Goal: Task Accomplishment & Management: Use online tool/utility

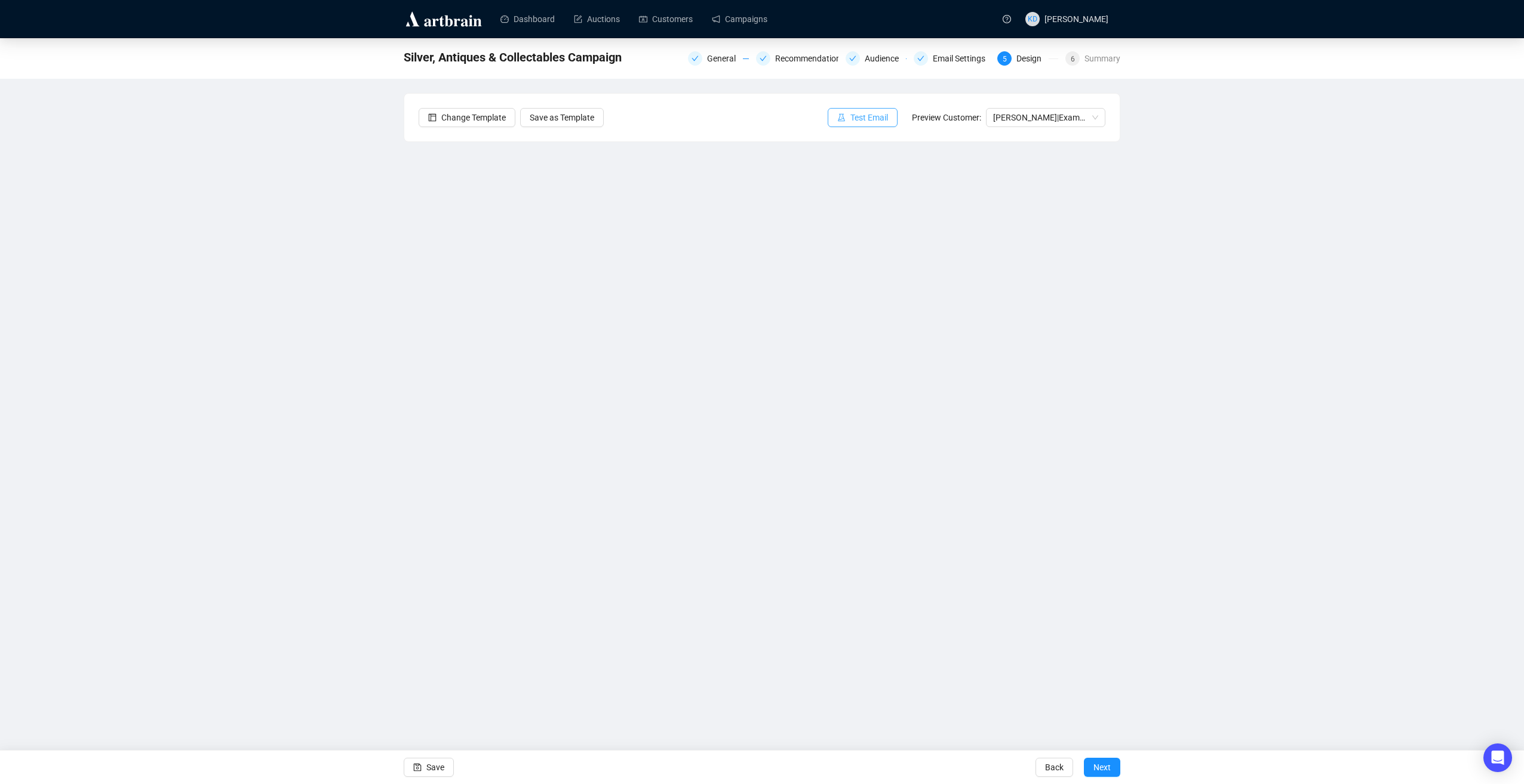
click at [875, 120] on span "Test Email" at bounding box center [869, 117] width 38 height 13
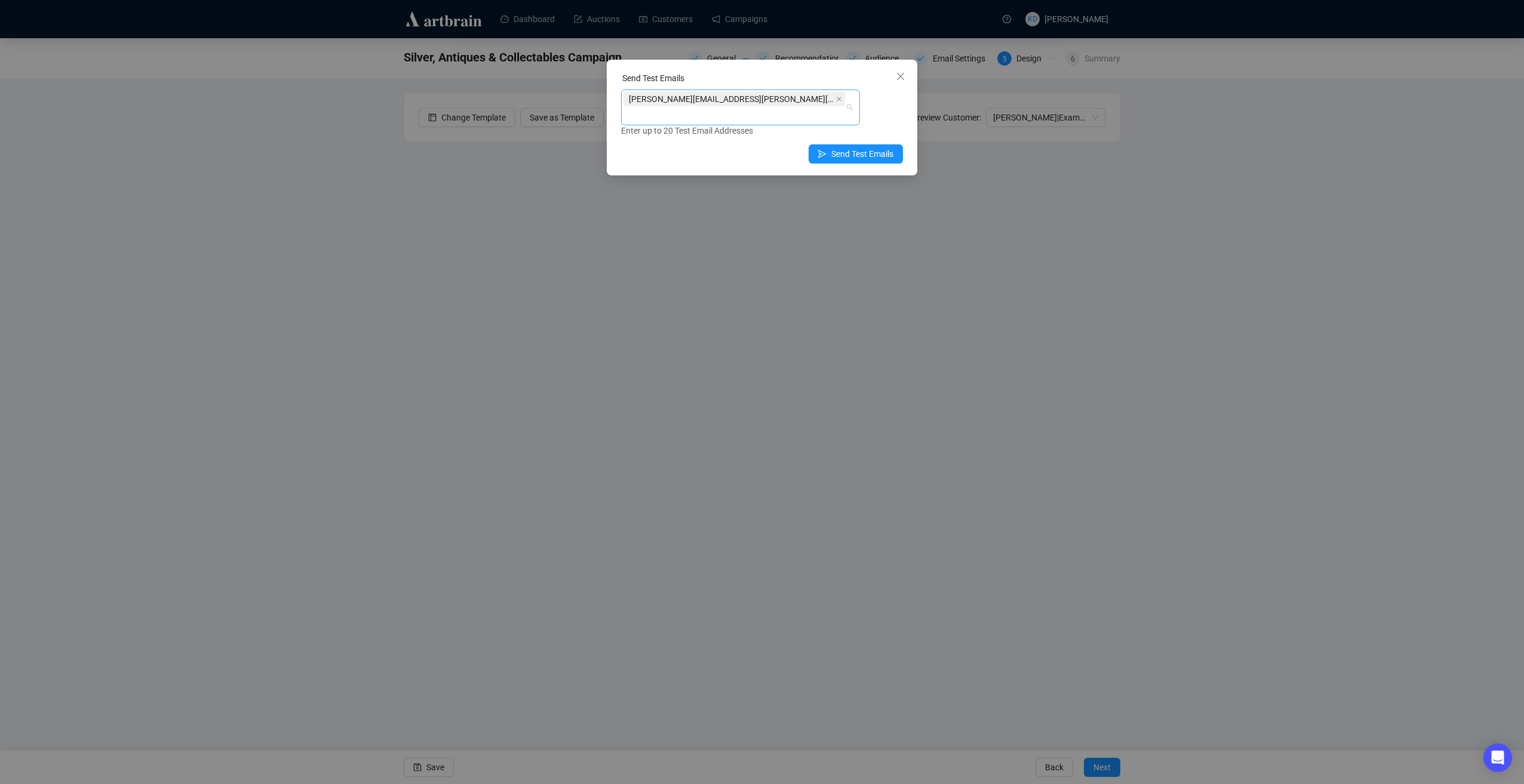
click at [671, 103] on span "[PERSON_NAME][EMAIL_ADDRESS][PERSON_NAME][DOMAIN_NAME]" at bounding box center [731, 99] width 205 height 13
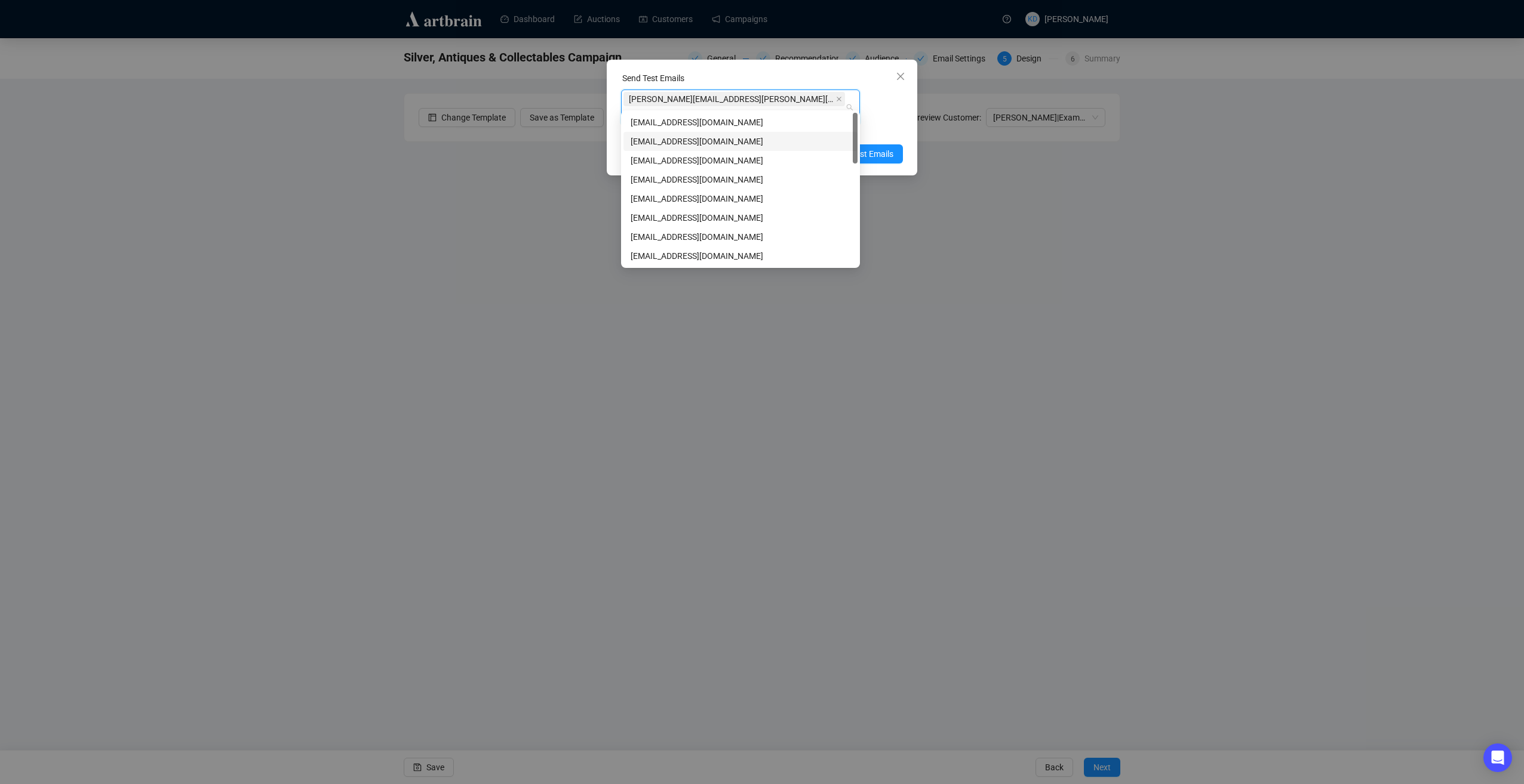
click at [745, 96] on div "[PERSON_NAME][EMAIL_ADDRESS][PERSON_NAME][DOMAIN_NAME]" at bounding box center [734, 107] width 222 height 33
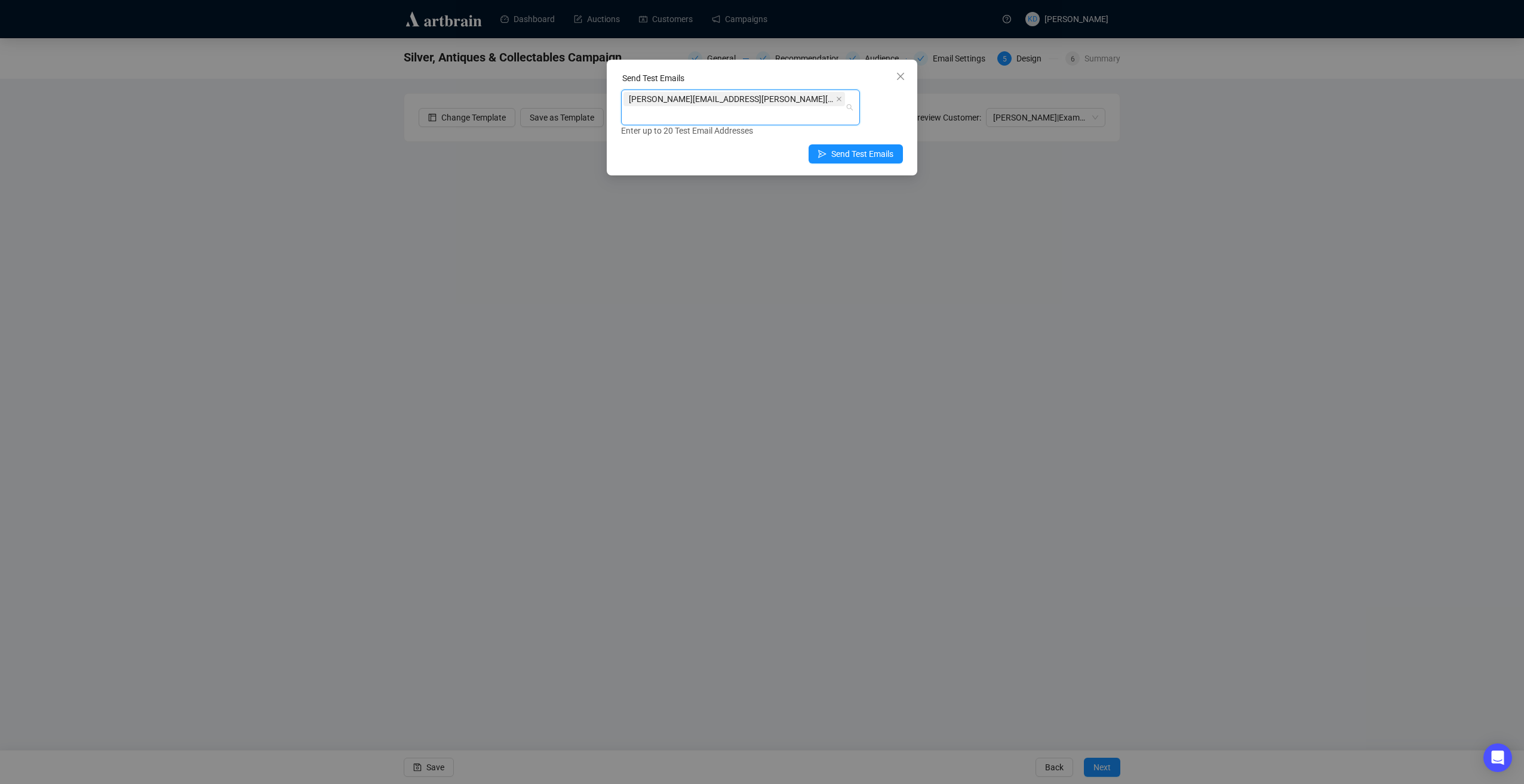
click at [731, 96] on span "[PERSON_NAME][EMAIL_ADDRESS][PERSON_NAME][DOMAIN_NAME]" at bounding box center [734, 99] width 222 height 14
click at [730, 96] on span "[PERSON_NAME][EMAIL_ADDRESS][PERSON_NAME][DOMAIN_NAME]" at bounding box center [734, 99] width 222 height 14
click at [836, 96] on icon "close" at bounding box center [839, 99] width 6 height 6
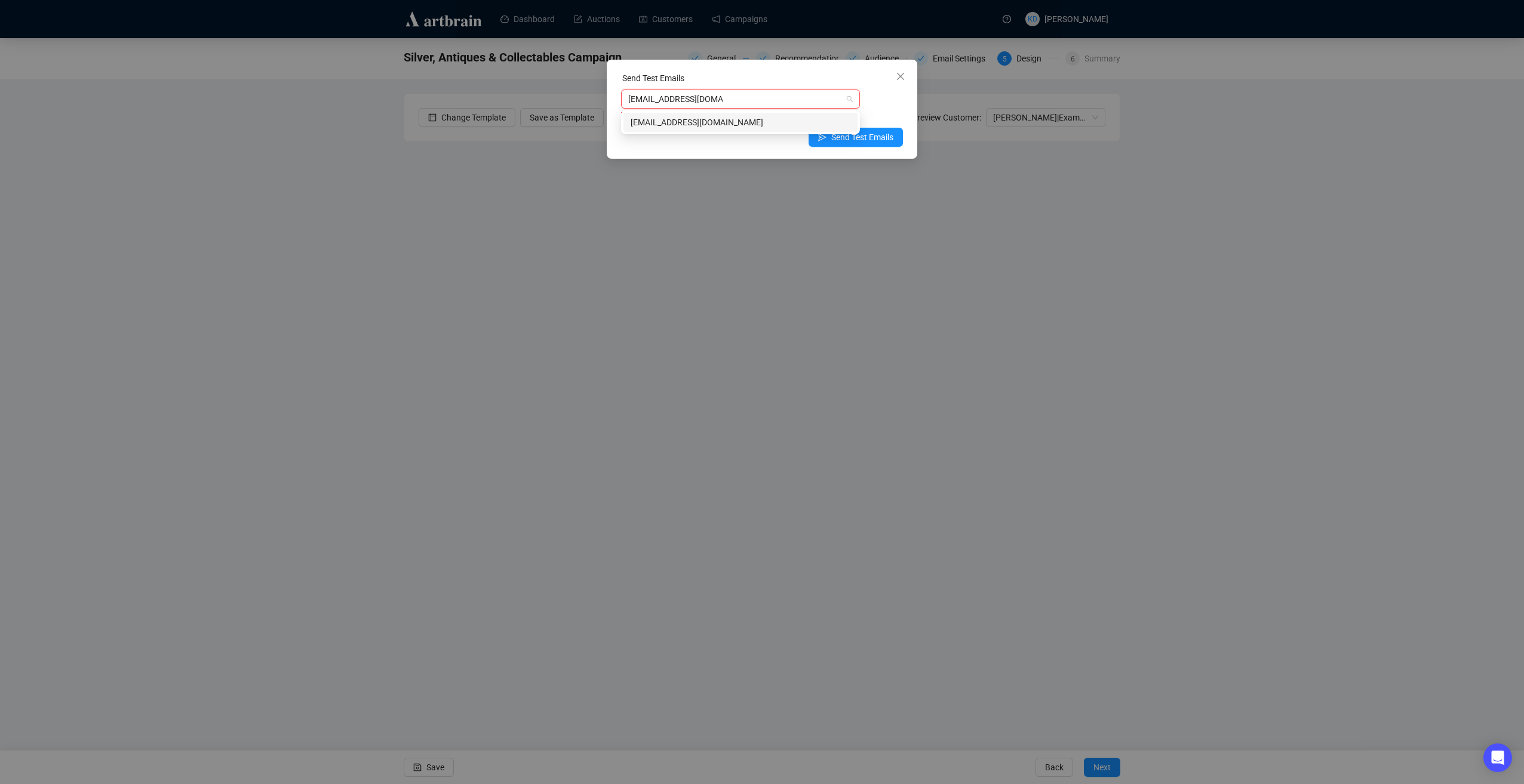
type input "[EMAIL_ADDRESS][DOMAIN_NAME]"
click at [870, 106] on div "[EMAIL_ADDRESS][DOMAIN_NAME] this field must have at least 1 items" at bounding box center [762, 105] width 282 height 31
click at [872, 135] on span "Send Test Emails" at bounding box center [862, 137] width 62 height 13
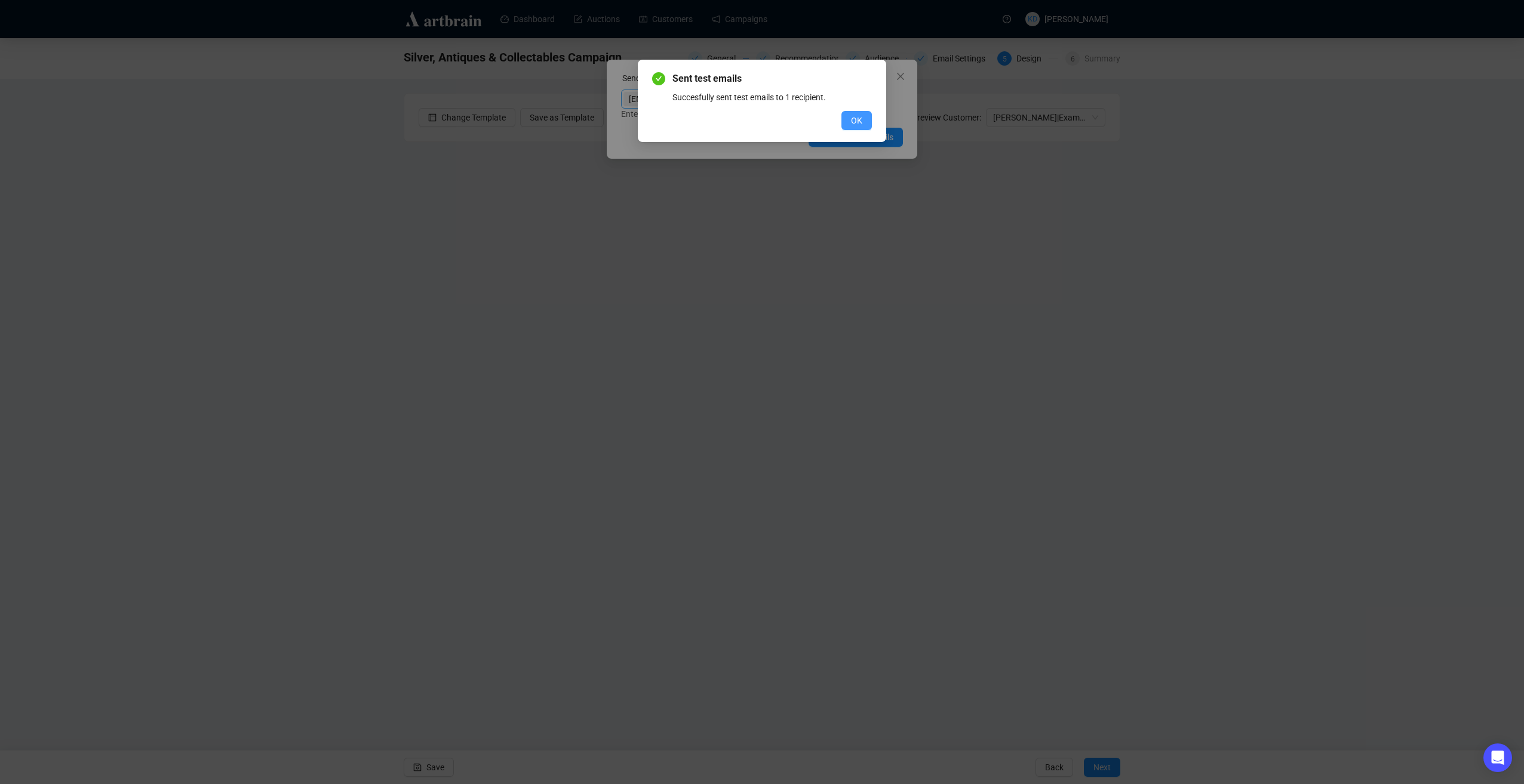
click at [852, 120] on span "OK" at bounding box center [856, 120] width 11 height 13
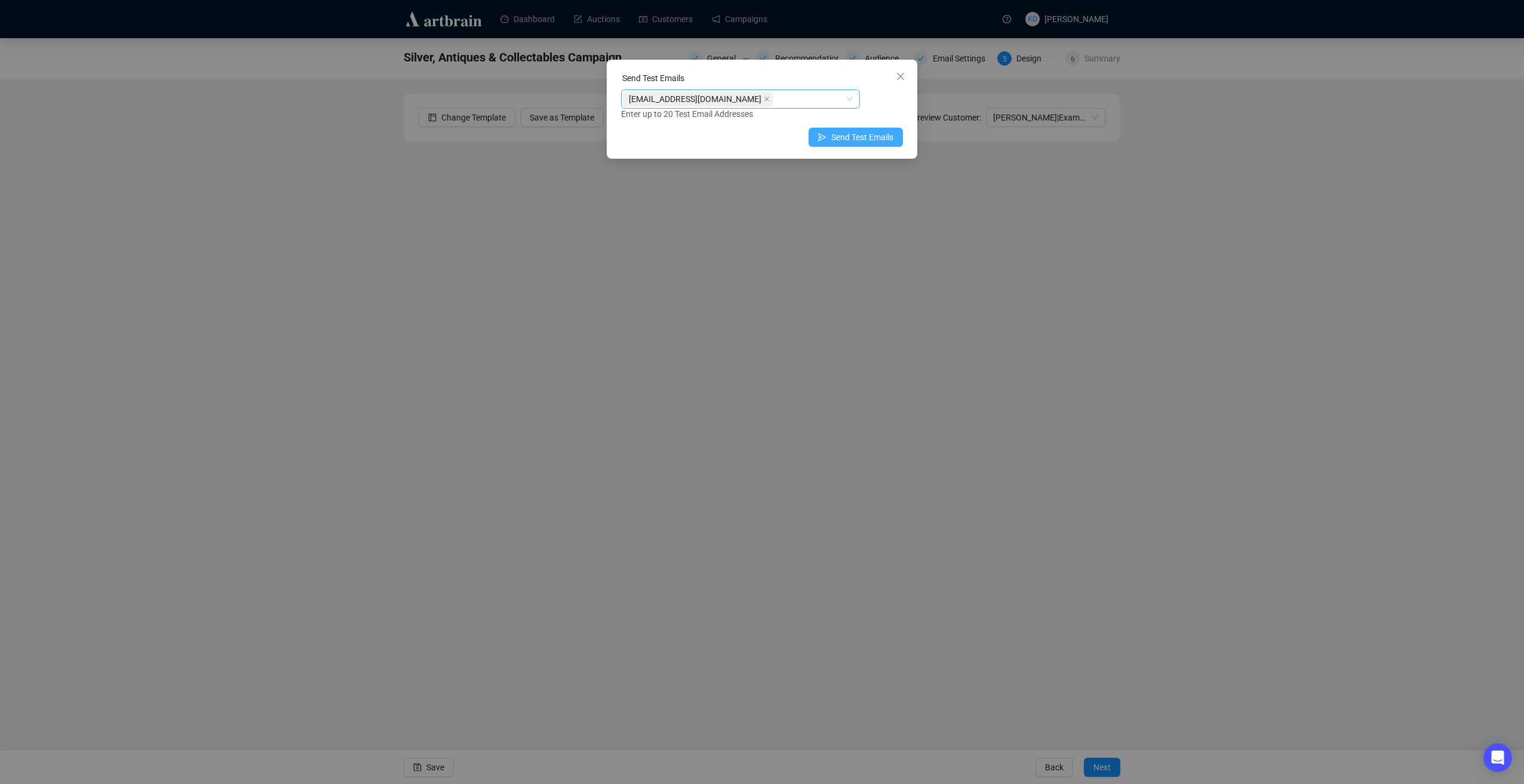
click at [889, 133] on span "Send Test Emails" at bounding box center [862, 137] width 62 height 13
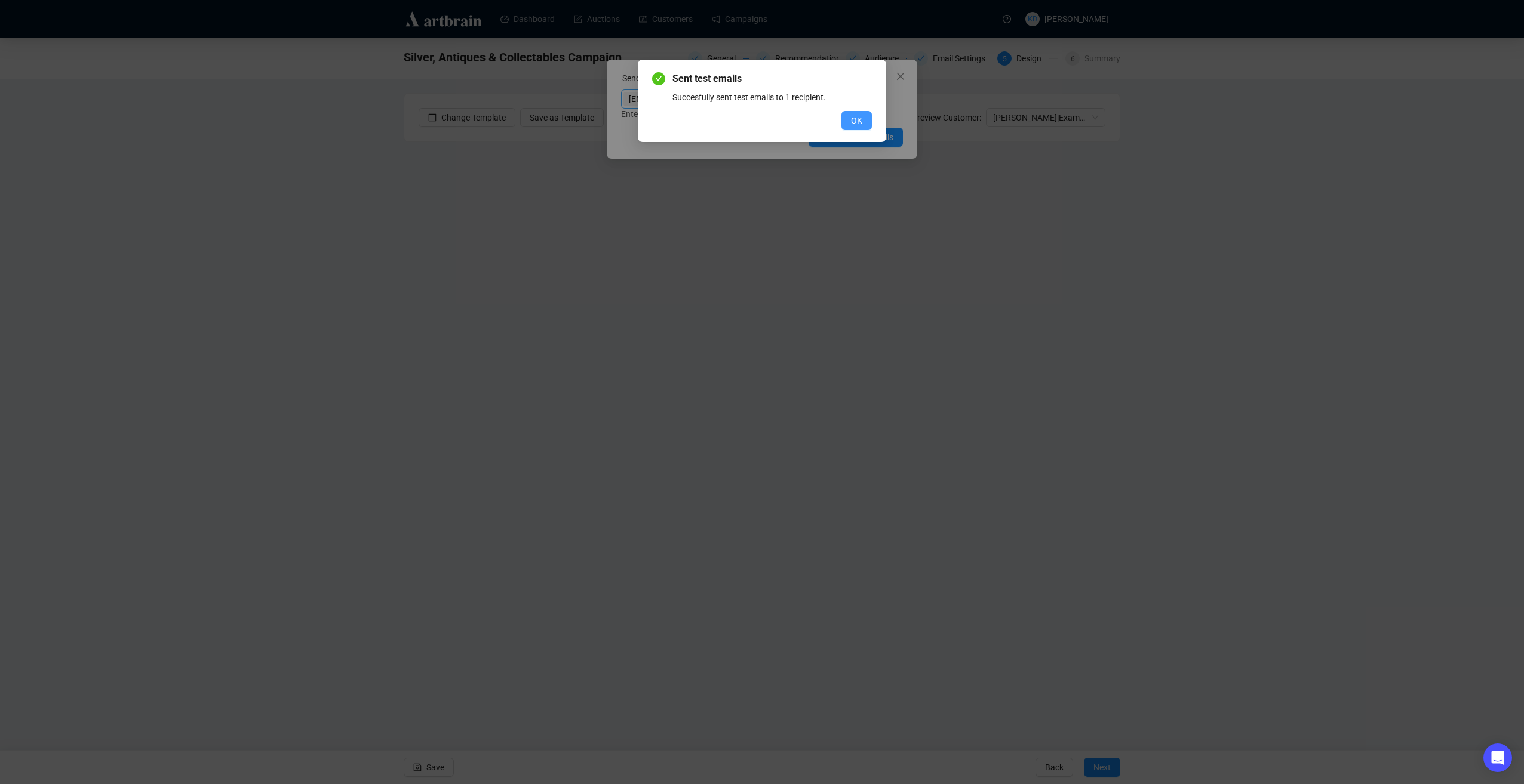
click at [850, 120] on button "OK" at bounding box center [856, 120] width 31 height 19
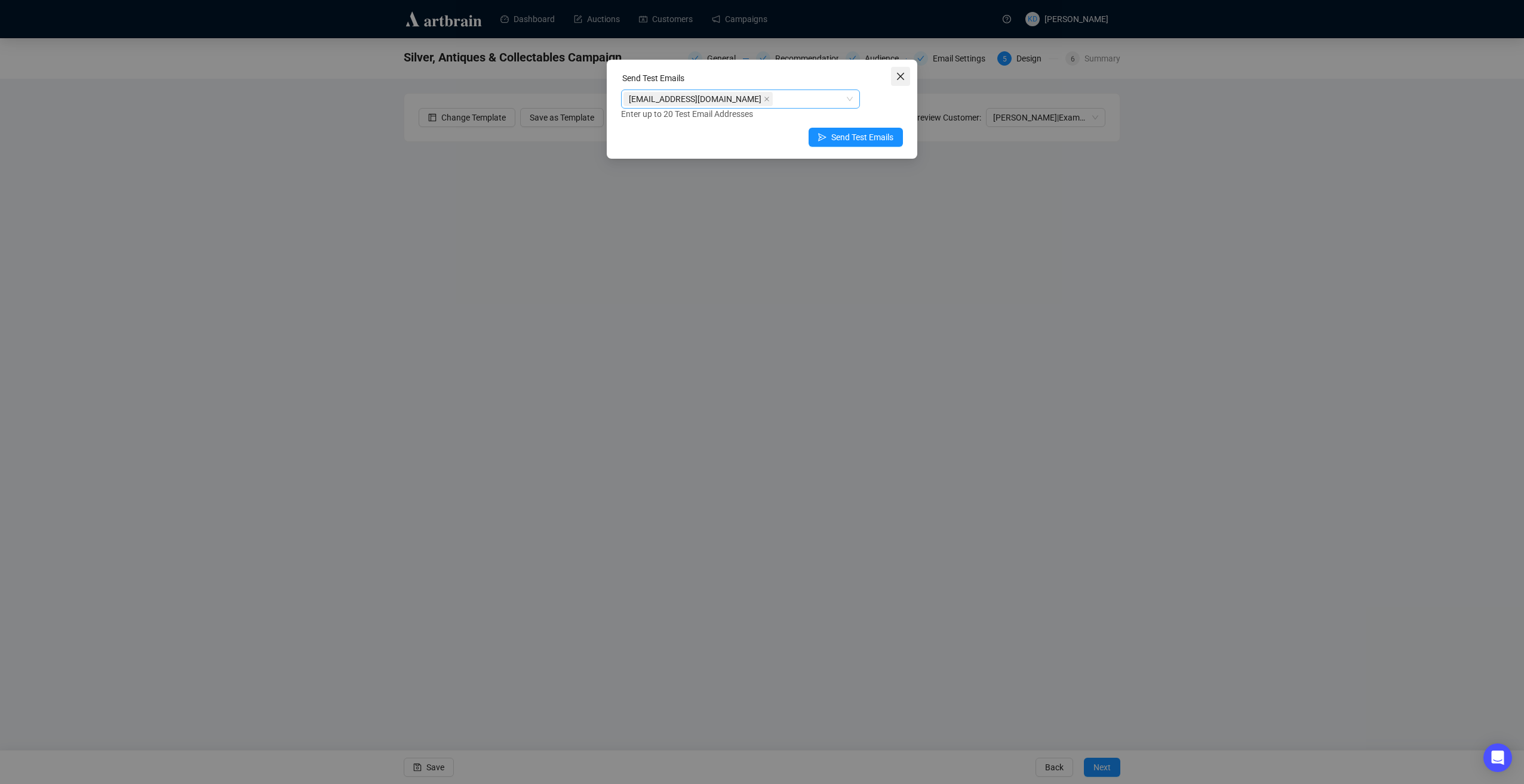
click at [904, 77] on icon "close" at bounding box center [900, 76] width 10 height 10
